Goal: Use online tool/utility: Utilize a website feature to perform a specific function

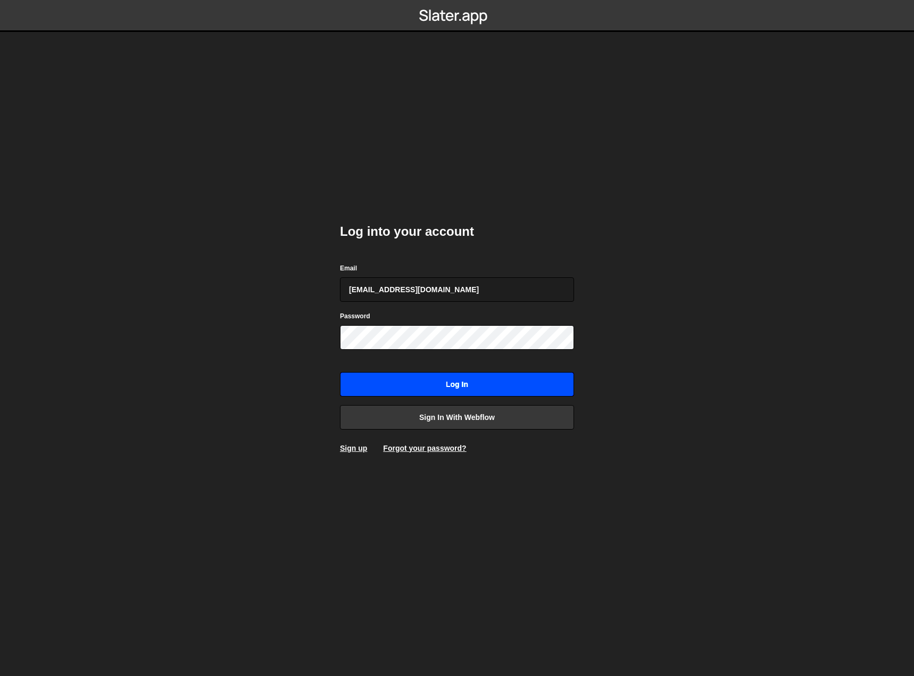
click at [494, 396] on div "Log into your account Email [EMAIL_ADDRESS][DOMAIN_NAME] Password Log in Sign i…" at bounding box center [457, 338] width 234 height 262
click at [483, 381] on input "Log in" at bounding box center [457, 384] width 234 height 24
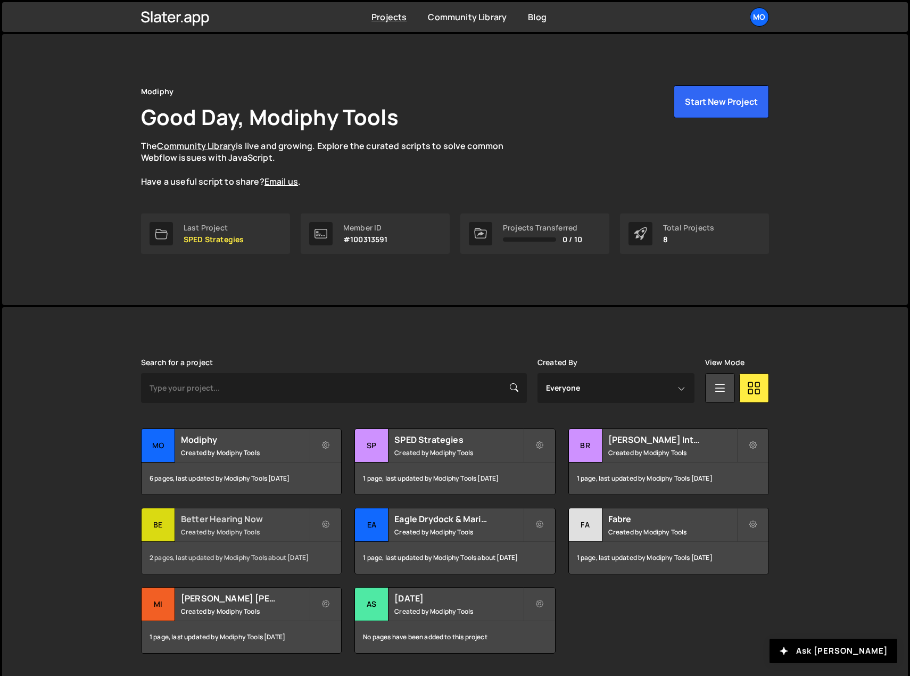
click at [228, 518] on h2 "Better Hearing Now" at bounding box center [245, 519] width 128 height 12
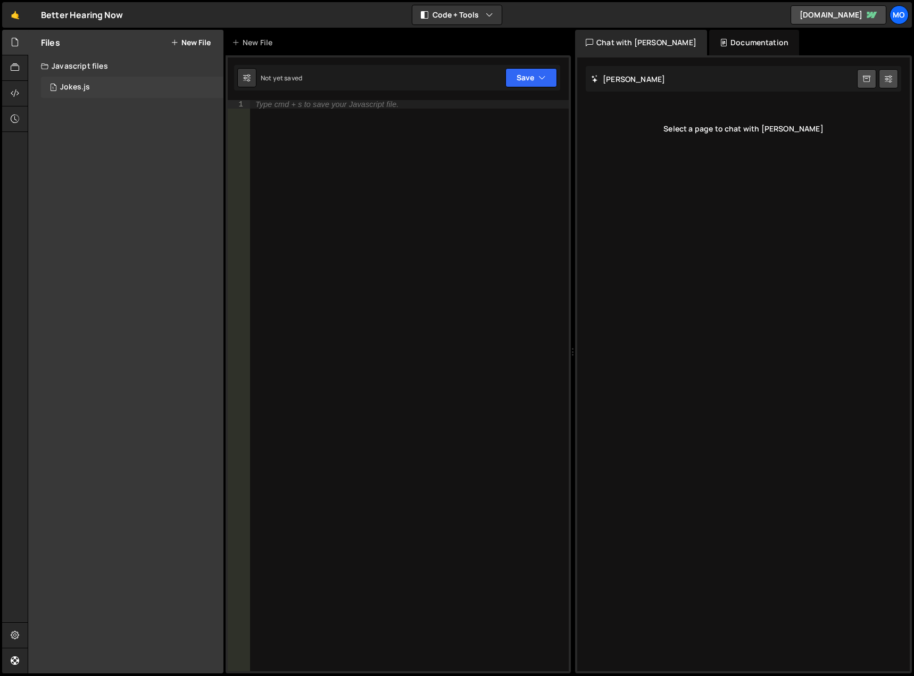
click at [82, 87] on div "Jokes.js" at bounding box center [75, 87] width 30 height 10
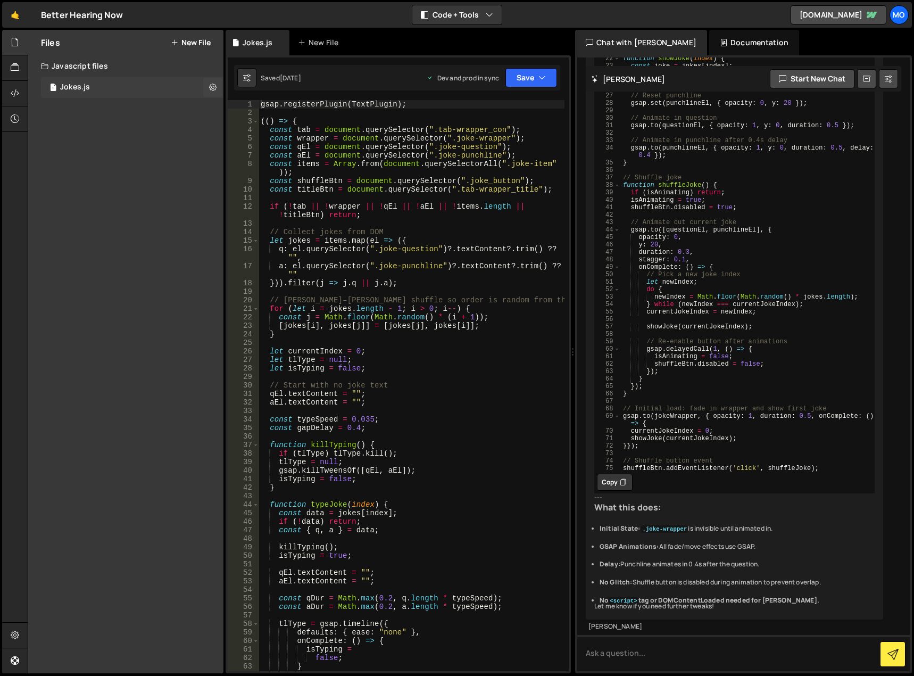
scroll to position [631, 0]
click at [528, 84] on button "Save" at bounding box center [531, 77] width 52 height 19
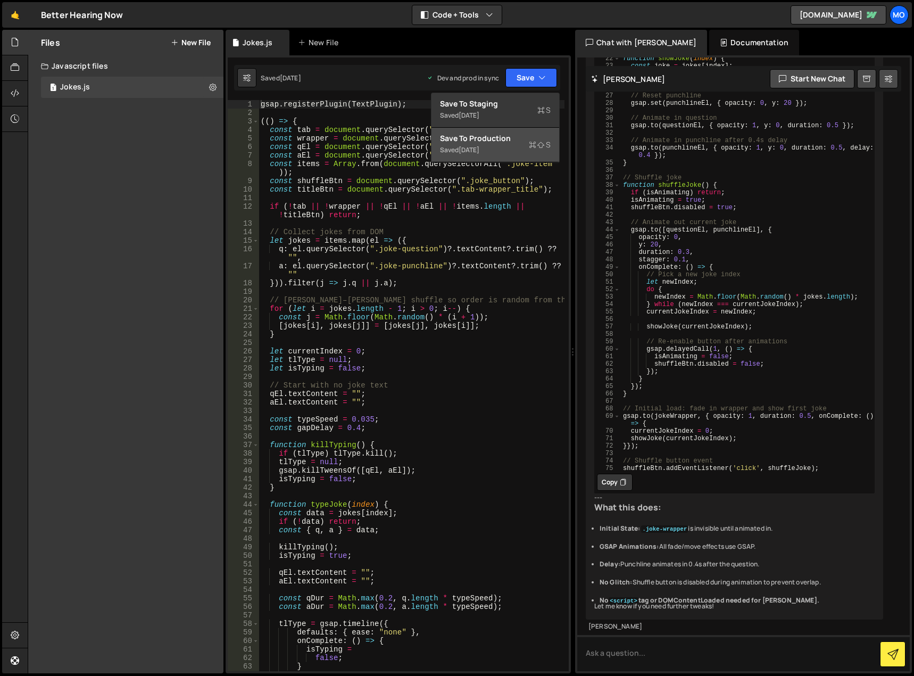
click at [531, 147] on icon at bounding box center [532, 144] width 7 height 11
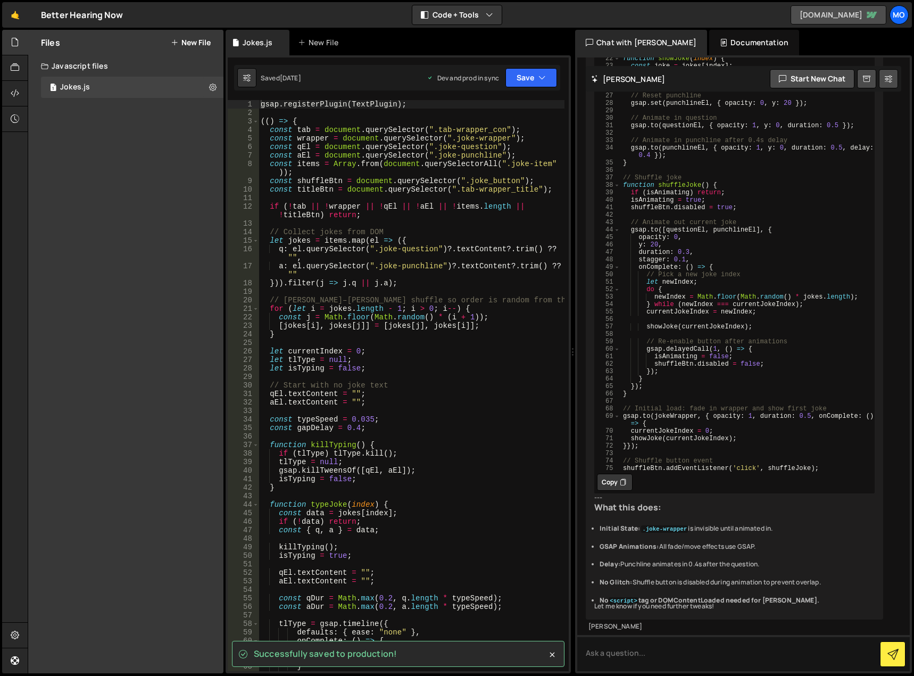
click at [844, 12] on link "[DOMAIN_NAME]" at bounding box center [839, 14] width 96 height 19
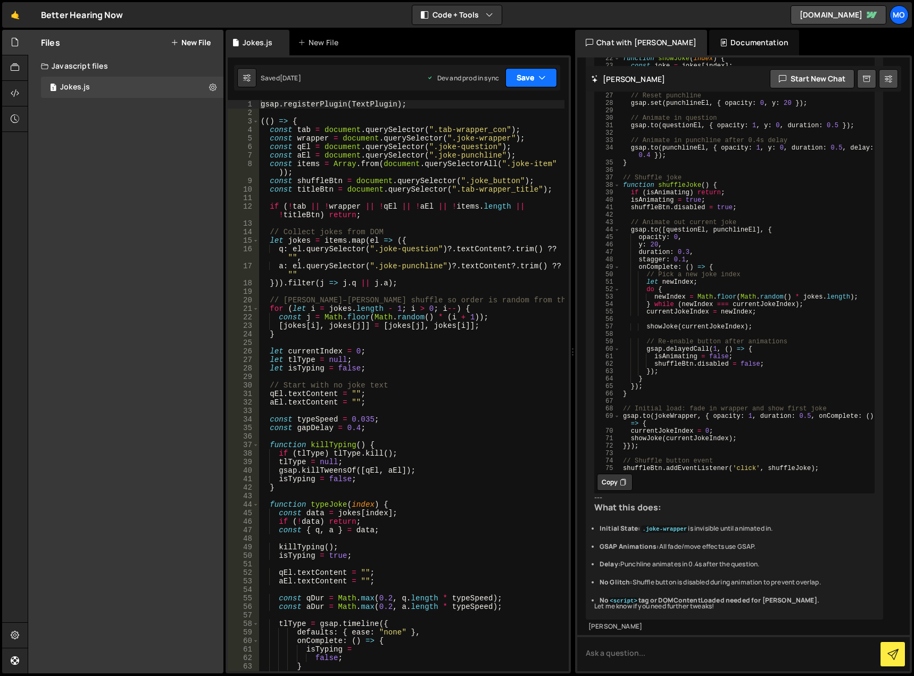
click at [555, 78] on button "Save" at bounding box center [531, 77] width 52 height 19
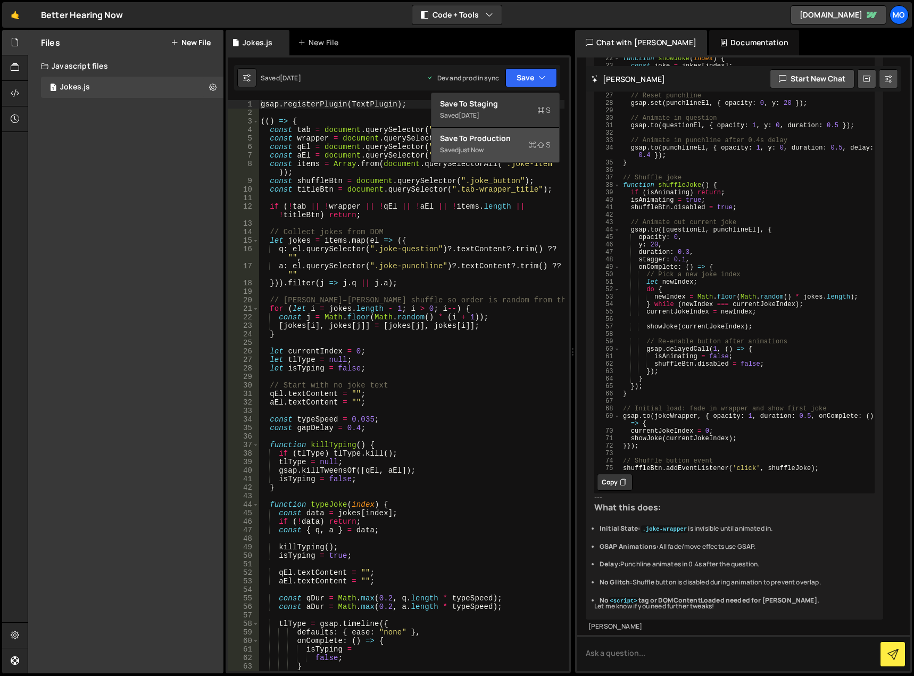
click at [519, 138] on div "Save to Production S" at bounding box center [495, 138] width 111 height 11
